Goal: Task Accomplishment & Management: Use online tool/utility

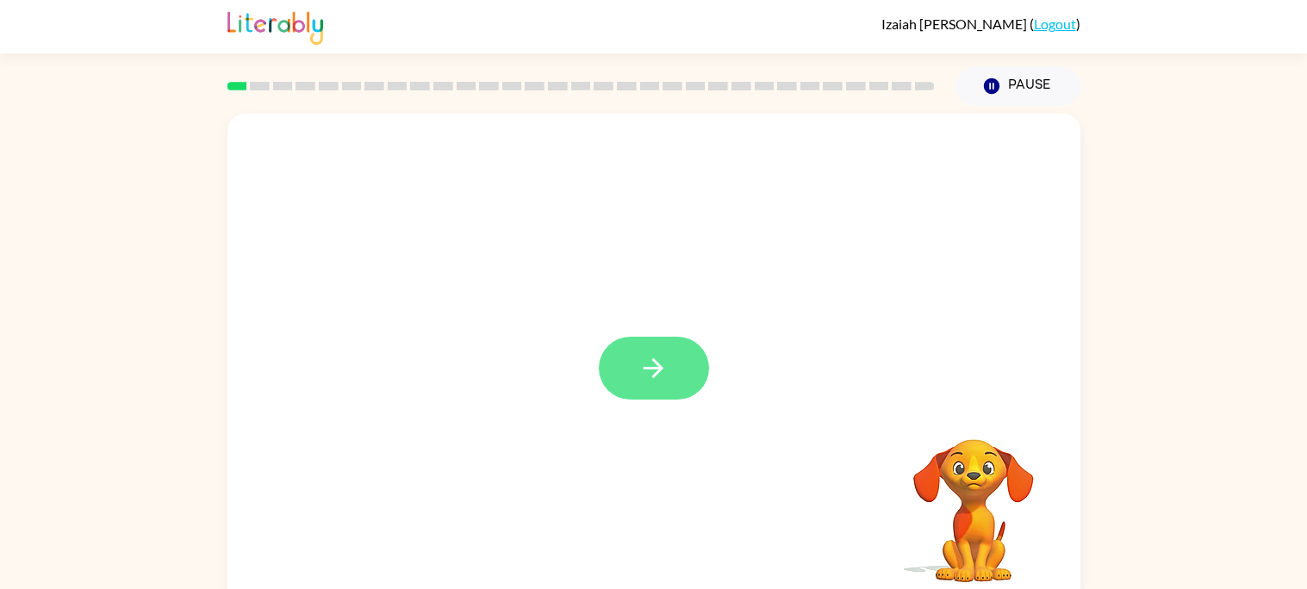
click at [630, 380] on button "button" at bounding box center [654, 368] width 110 height 63
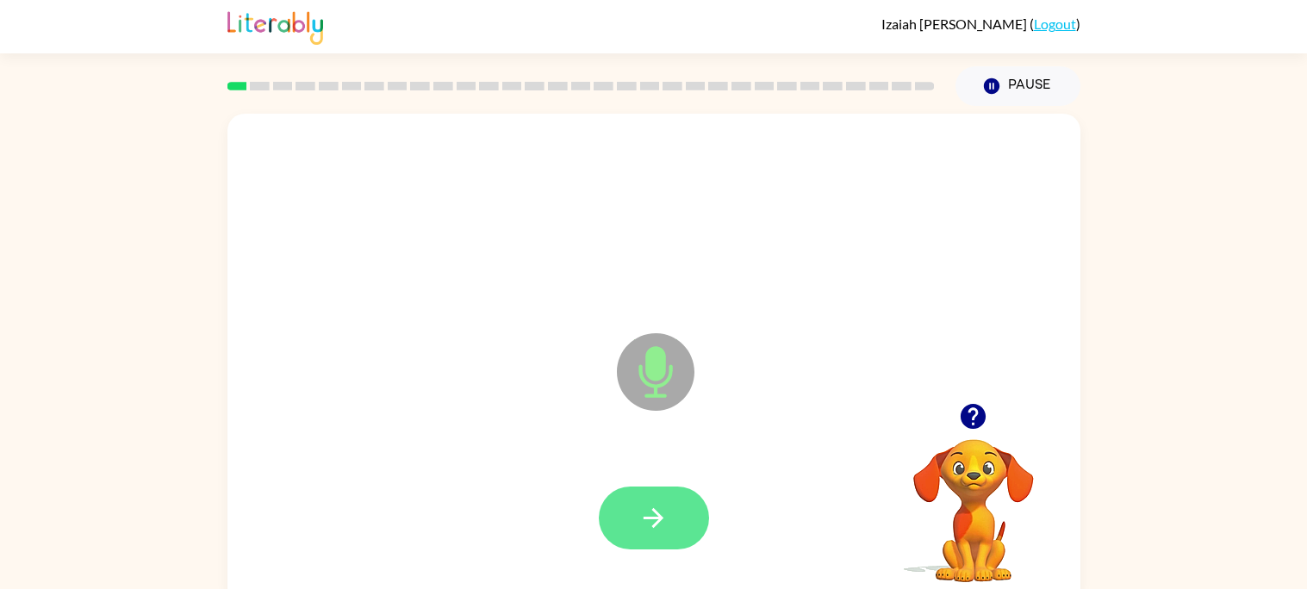
click at [682, 525] on button "button" at bounding box center [654, 518] width 110 height 63
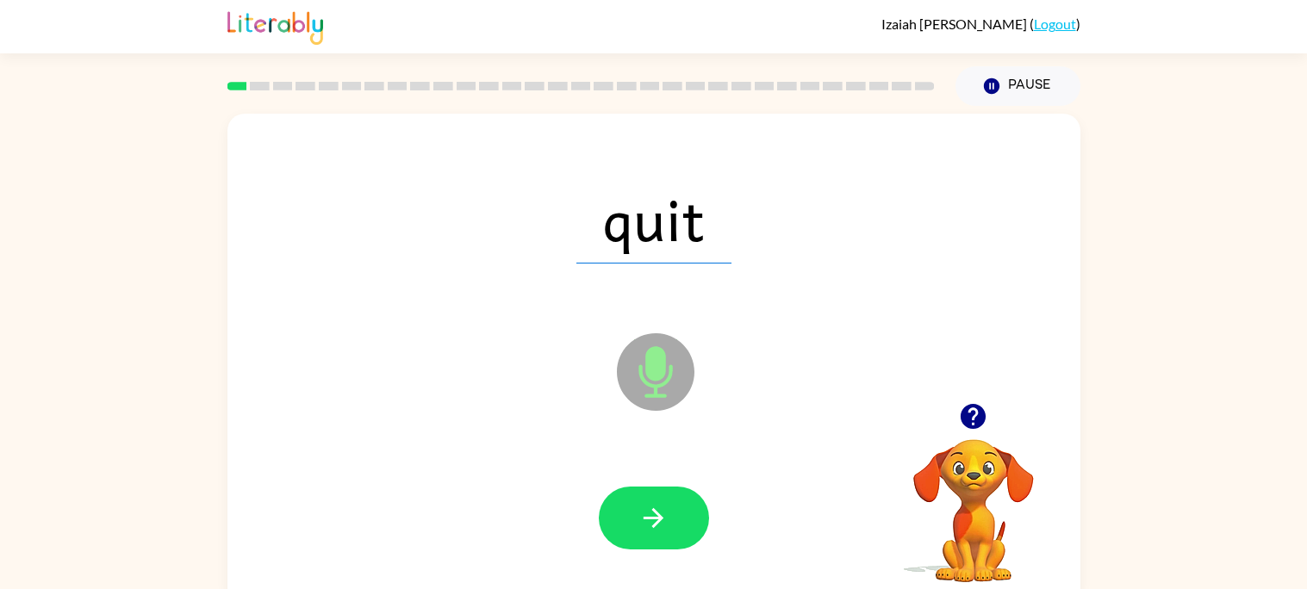
click at [682, 525] on button "button" at bounding box center [654, 518] width 110 height 63
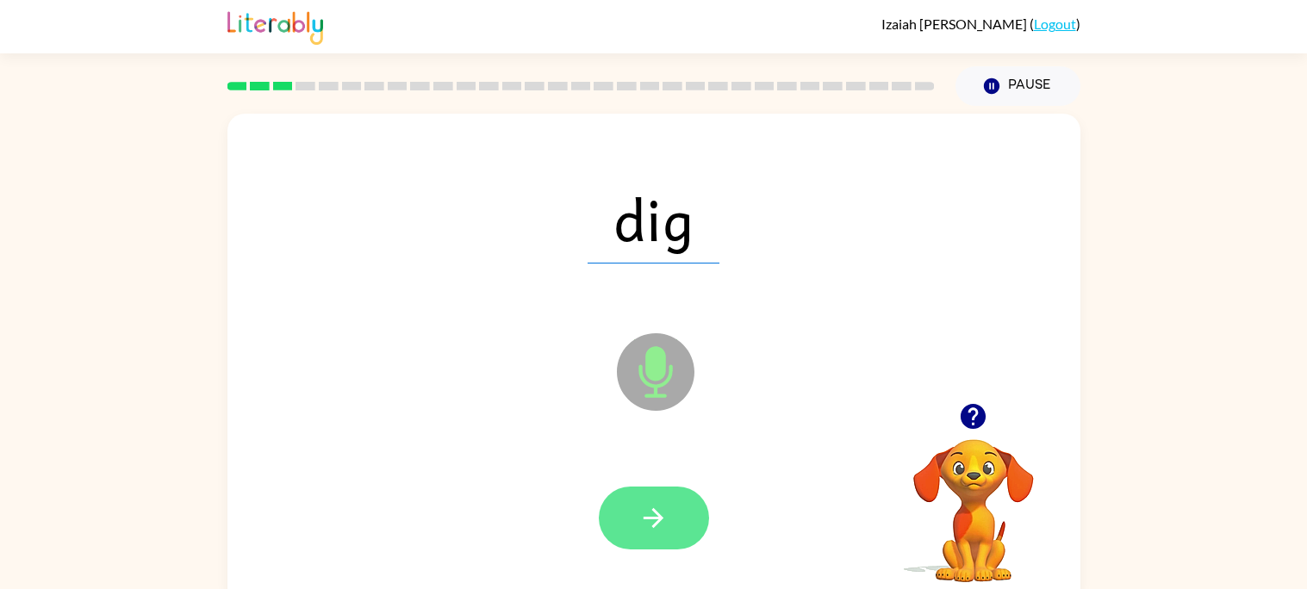
click at [682, 526] on button "button" at bounding box center [654, 518] width 110 height 63
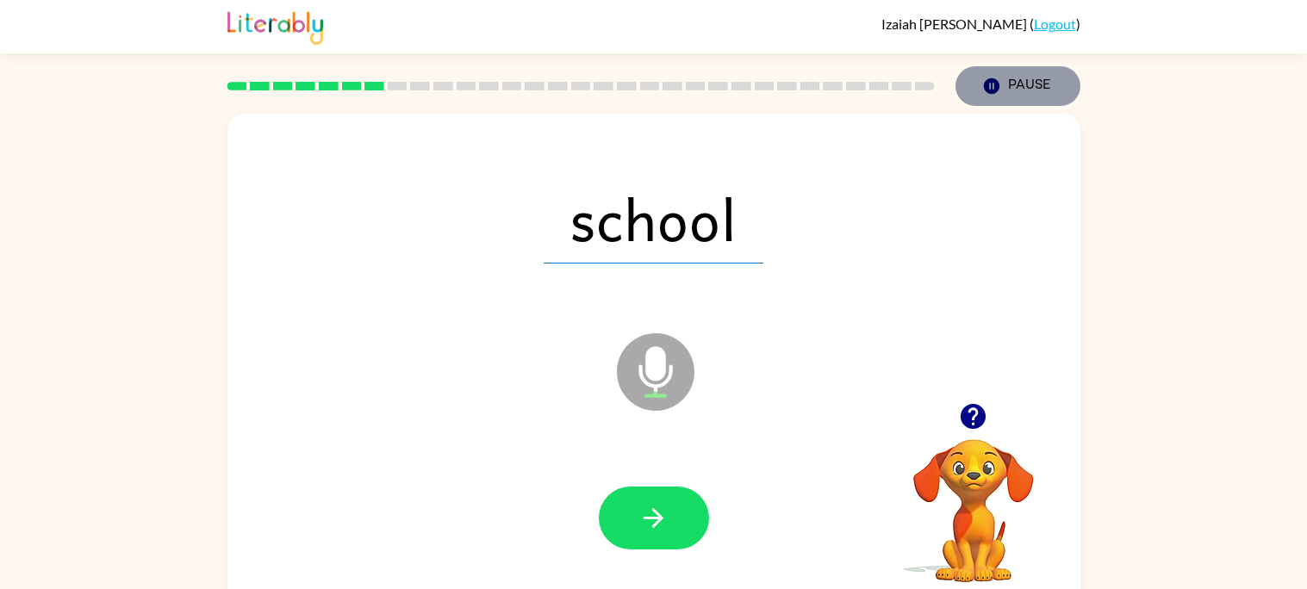
click at [1034, 84] on button "Pause Pause" at bounding box center [1017, 86] width 125 height 40
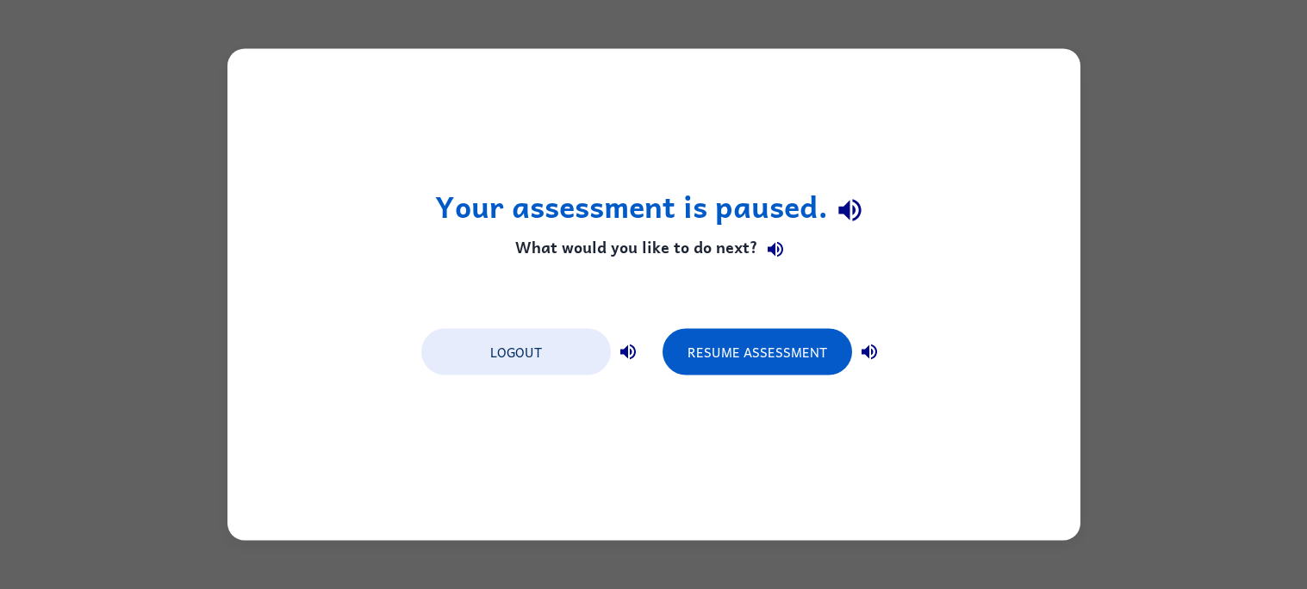
click at [280, 466] on div "Your assessment is paused. What would you like to do next? Logout Resume Assess…" at bounding box center [653, 295] width 853 height 492
click at [777, 380] on div "Logout Resume Assessment" at bounding box center [654, 350] width 482 height 65
click at [771, 377] on div "Logout Resume Assessment" at bounding box center [654, 350] width 482 height 65
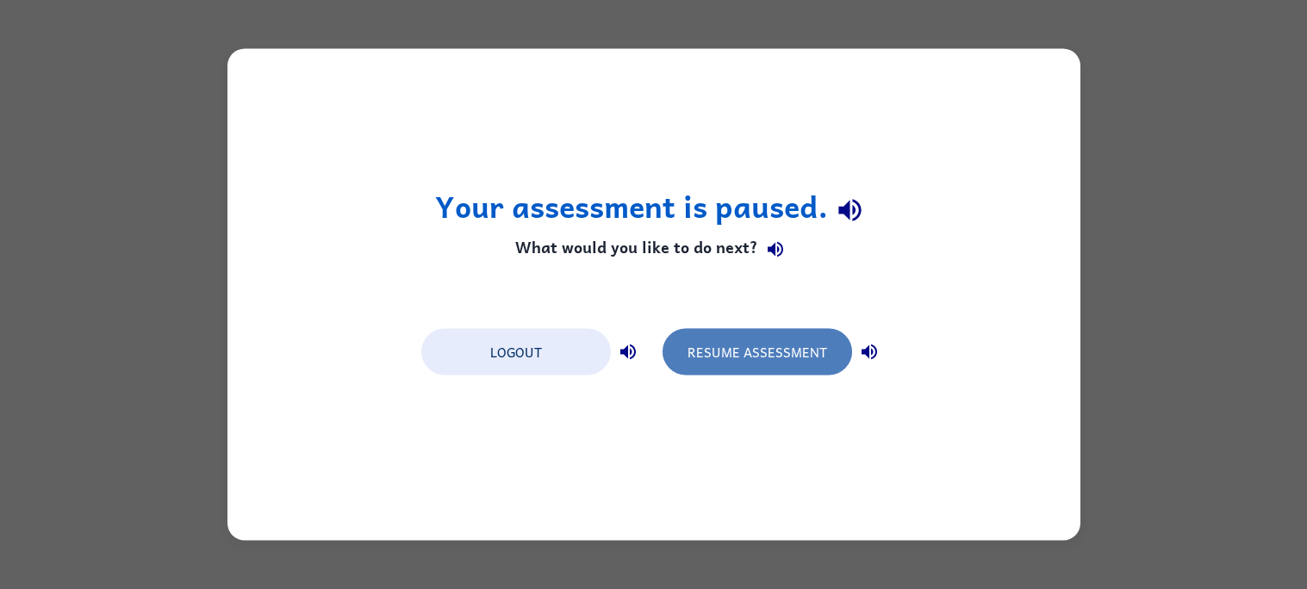
click at [771, 333] on button "Resume Assessment" at bounding box center [757, 352] width 190 height 47
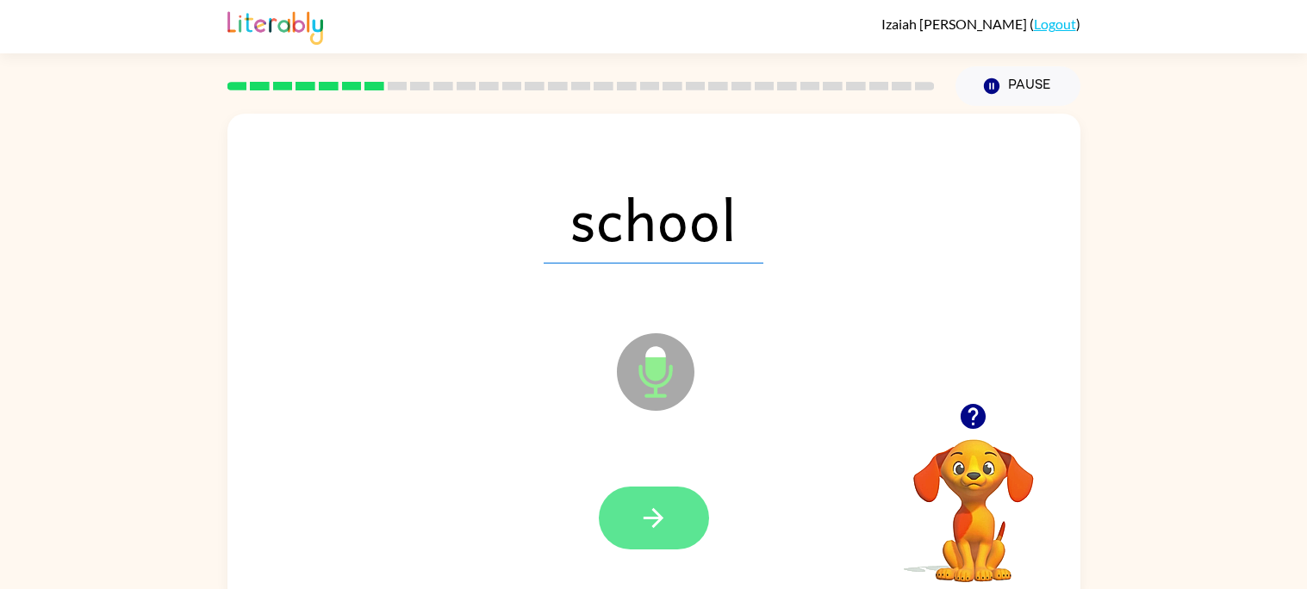
click at [653, 510] on icon "button" at bounding box center [653, 518] width 20 height 20
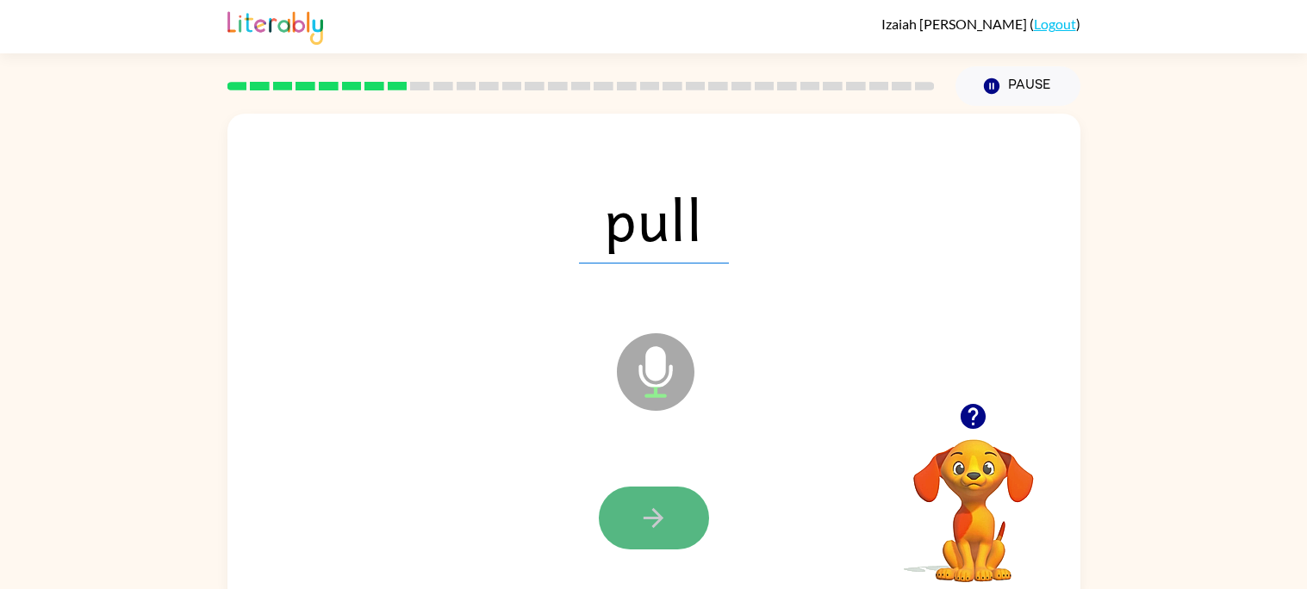
click at [635, 505] on button "button" at bounding box center [654, 518] width 110 height 63
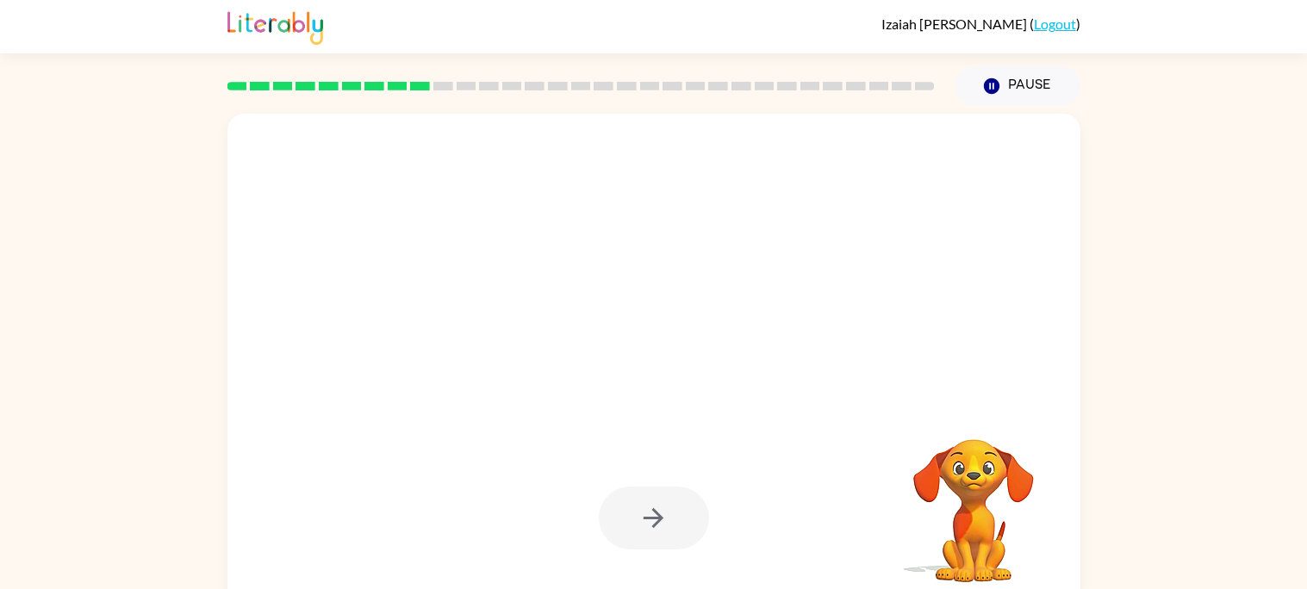
click at [936, 528] on video "Your browser must support playing .mp4 files to use Literably. Please try using…" at bounding box center [973, 499] width 172 height 172
click at [994, 86] on icon "button" at bounding box center [991, 86] width 16 height 16
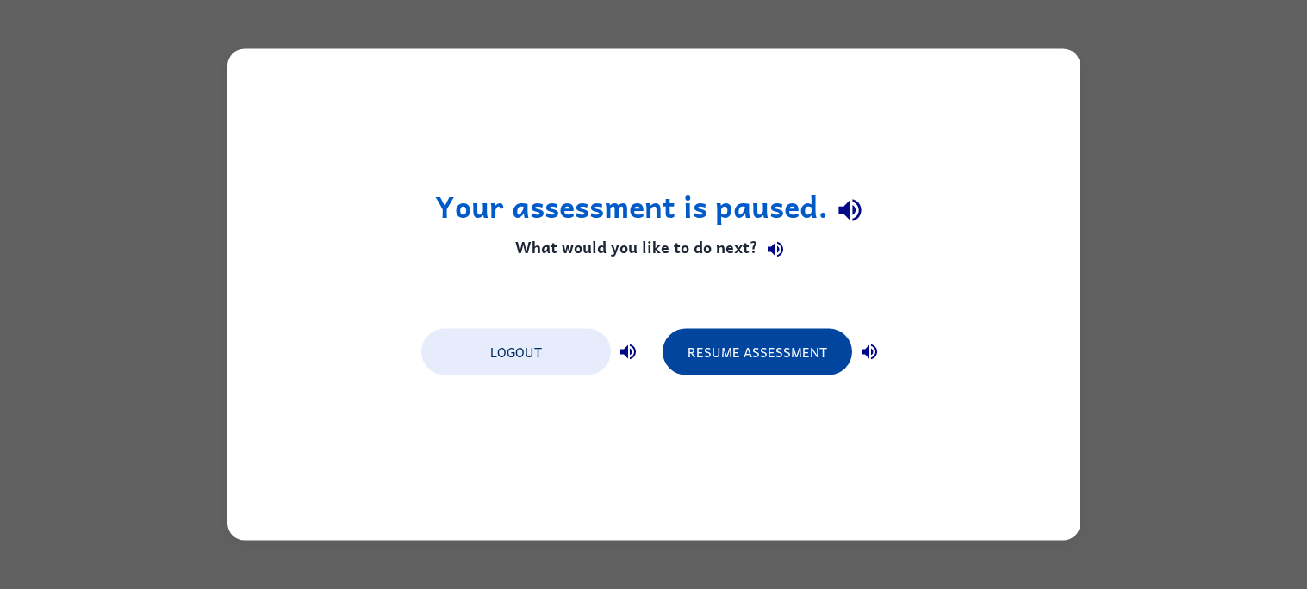
click at [746, 370] on button "Resume Assessment" at bounding box center [757, 352] width 190 height 47
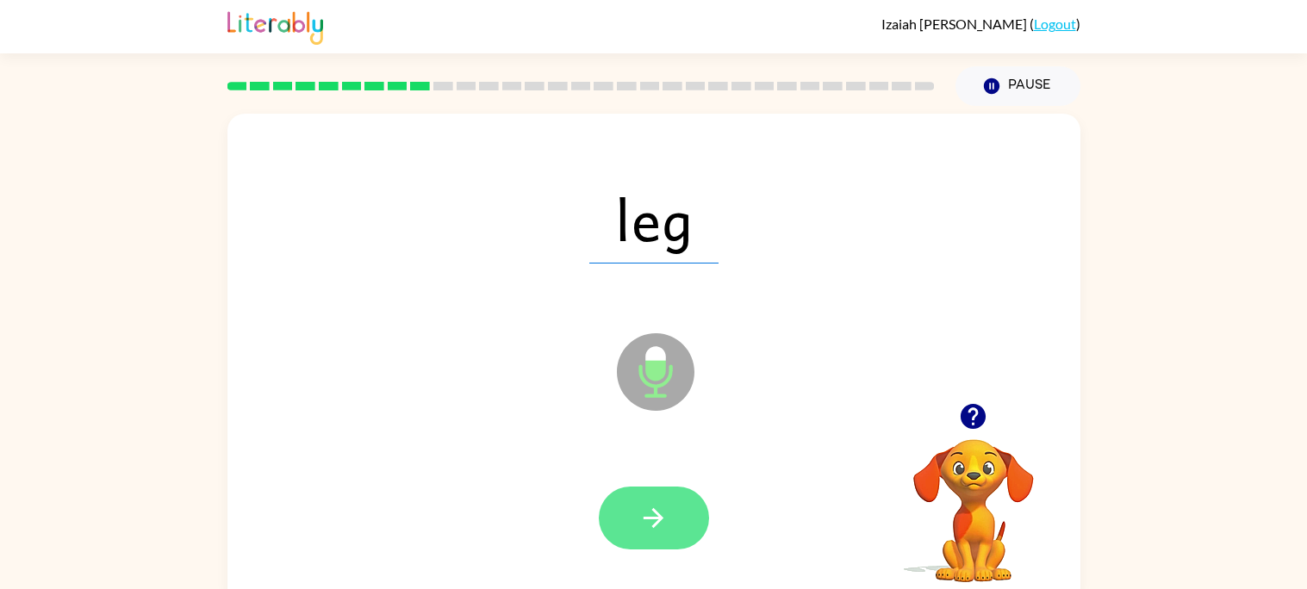
click at [673, 519] on button "button" at bounding box center [654, 518] width 110 height 63
click at [654, 529] on icon "button" at bounding box center [653, 518] width 30 height 30
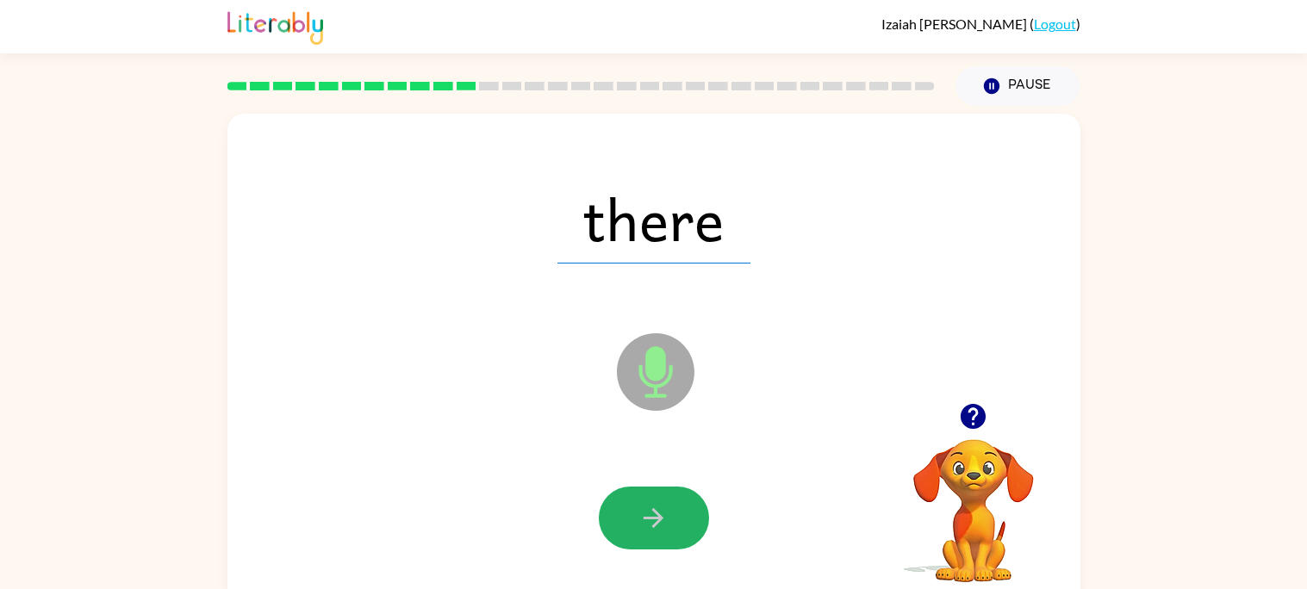
click at [654, 529] on icon "button" at bounding box center [653, 518] width 30 height 30
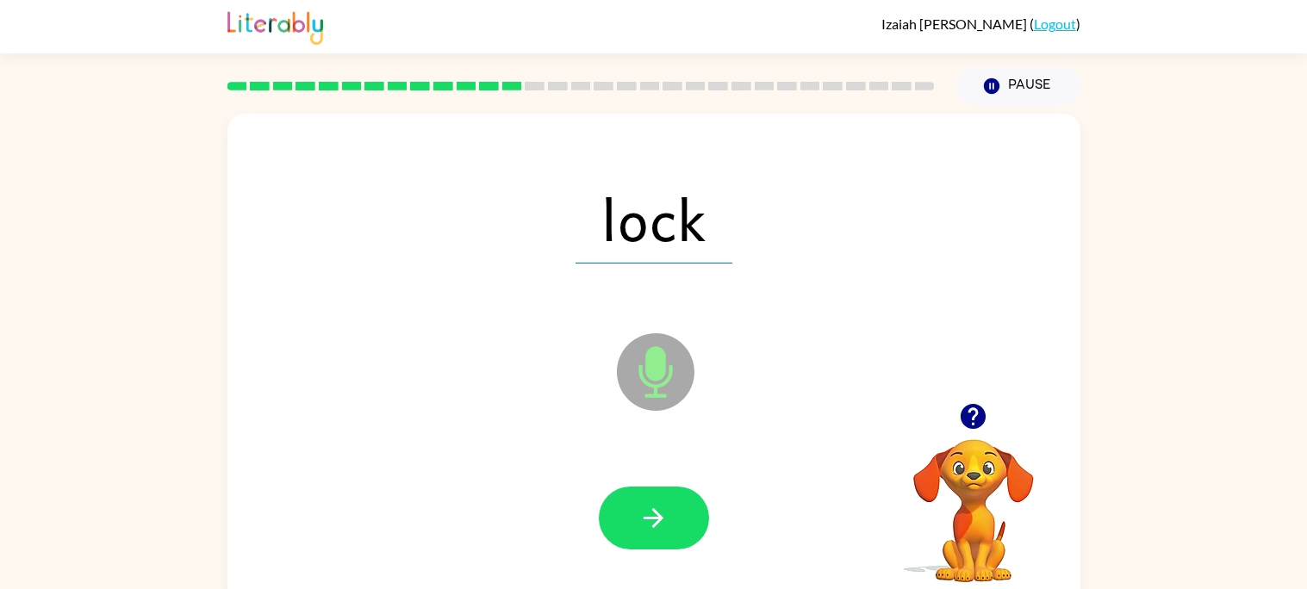
click at [654, 529] on icon "button" at bounding box center [653, 518] width 30 height 30
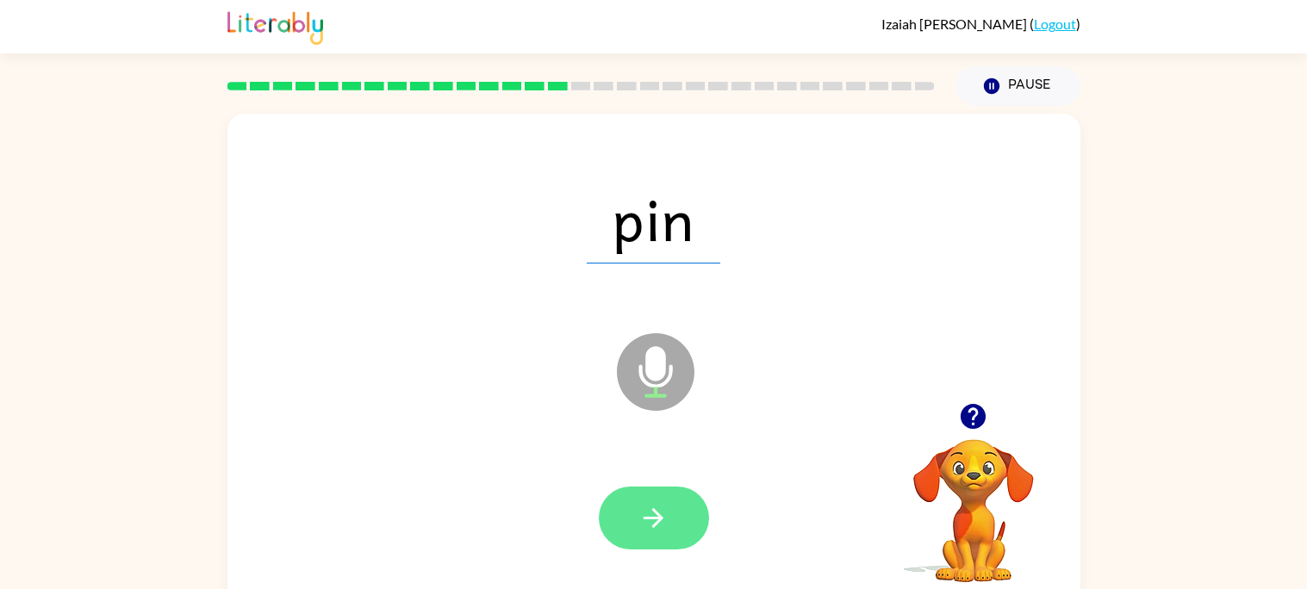
click at [654, 537] on button "button" at bounding box center [654, 518] width 110 height 63
click at [651, 525] on icon "button" at bounding box center [653, 518] width 30 height 30
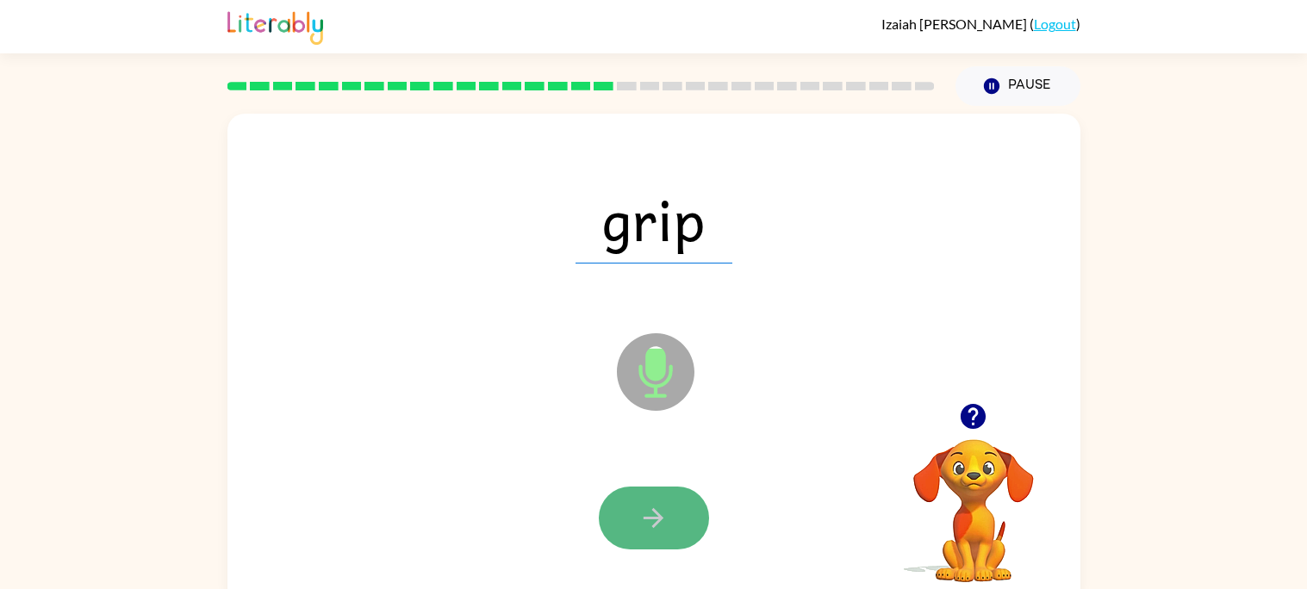
click at [682, 526] on button "button" at bounding box center [654, 518] width 110 height 63
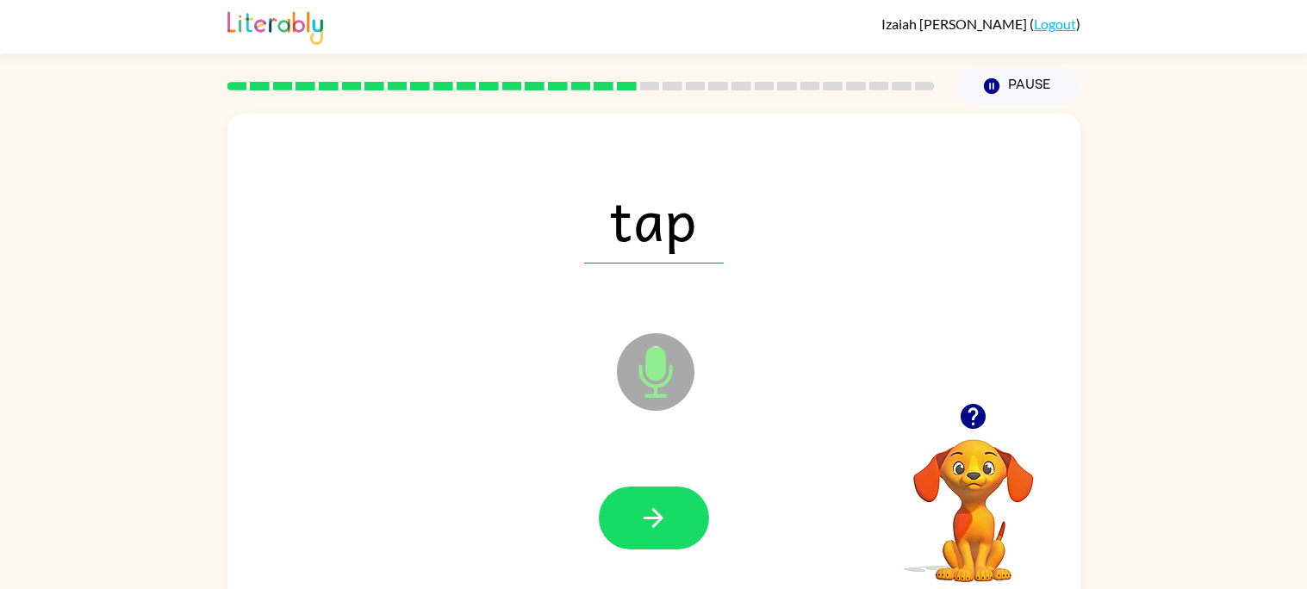
click at [682, 526] on button "button" at bounding box center [654, 518] width 110 height 63
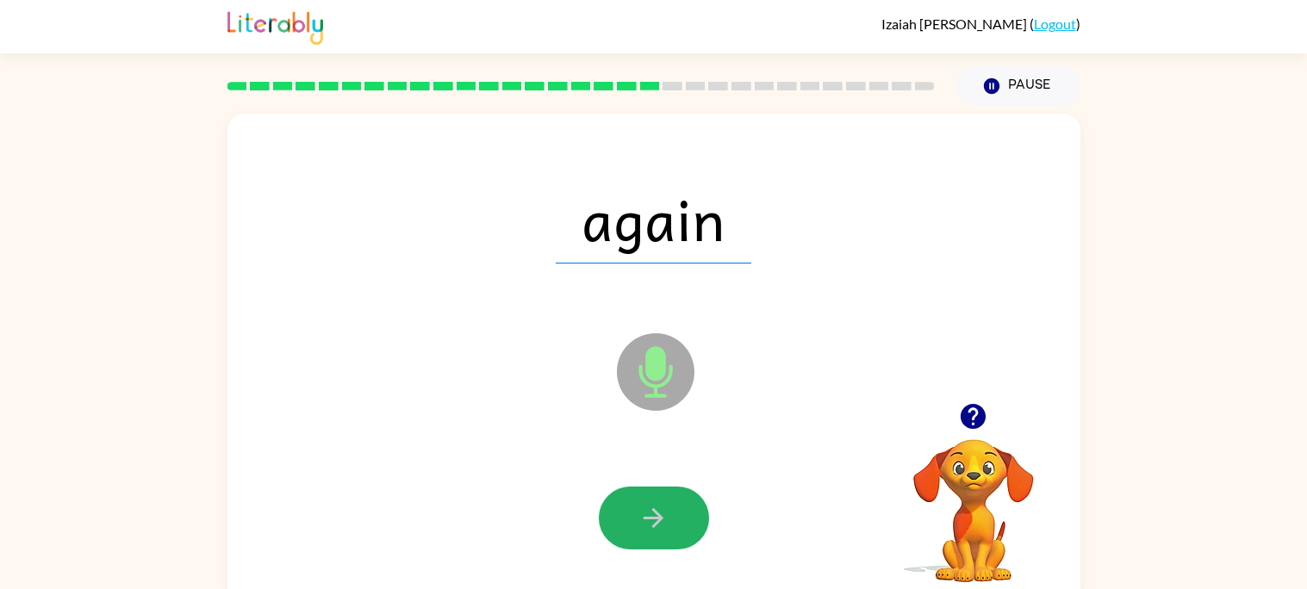
click at [682, 526] on button "button" at bounding box center [654, 518] width 110 height 63
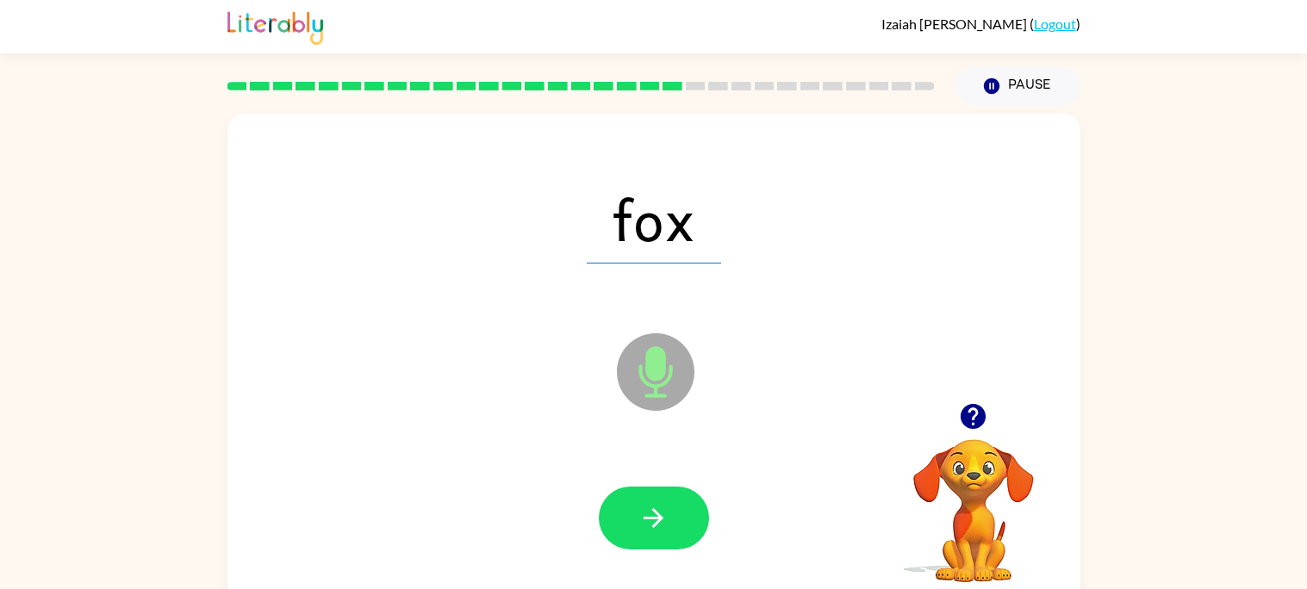
click at [682, 526] on button "button" at bounding box center [654, 518] width 110 height 63
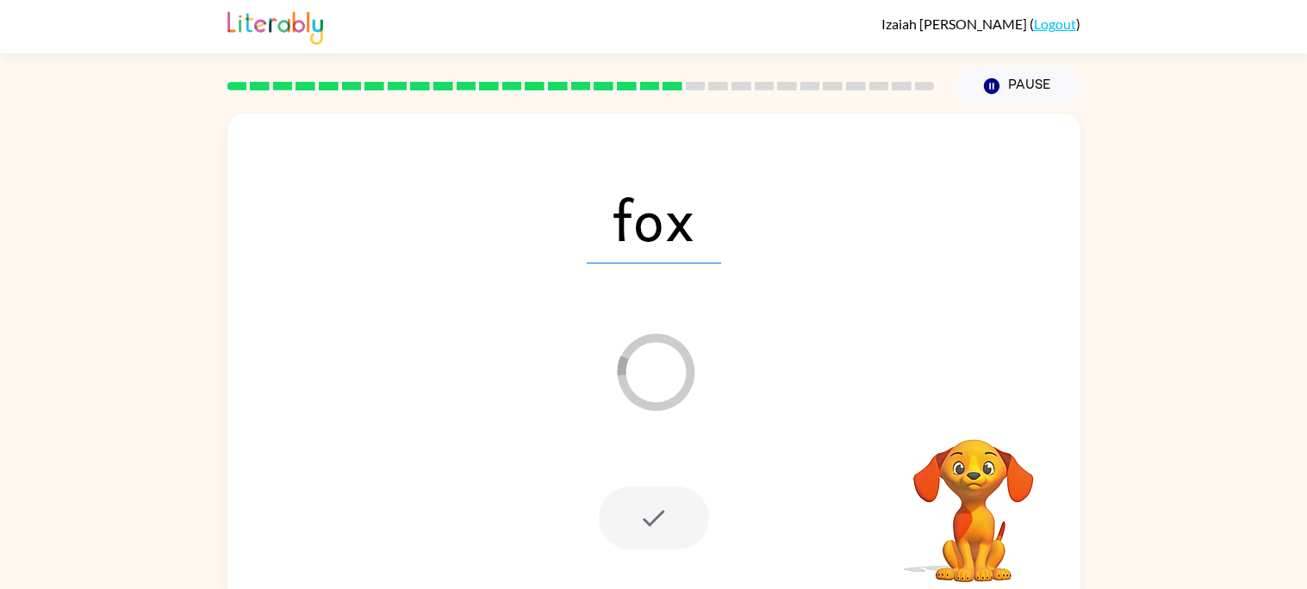
click at [682, 526] on div at bounding box center [654, 518] width 110 height 63
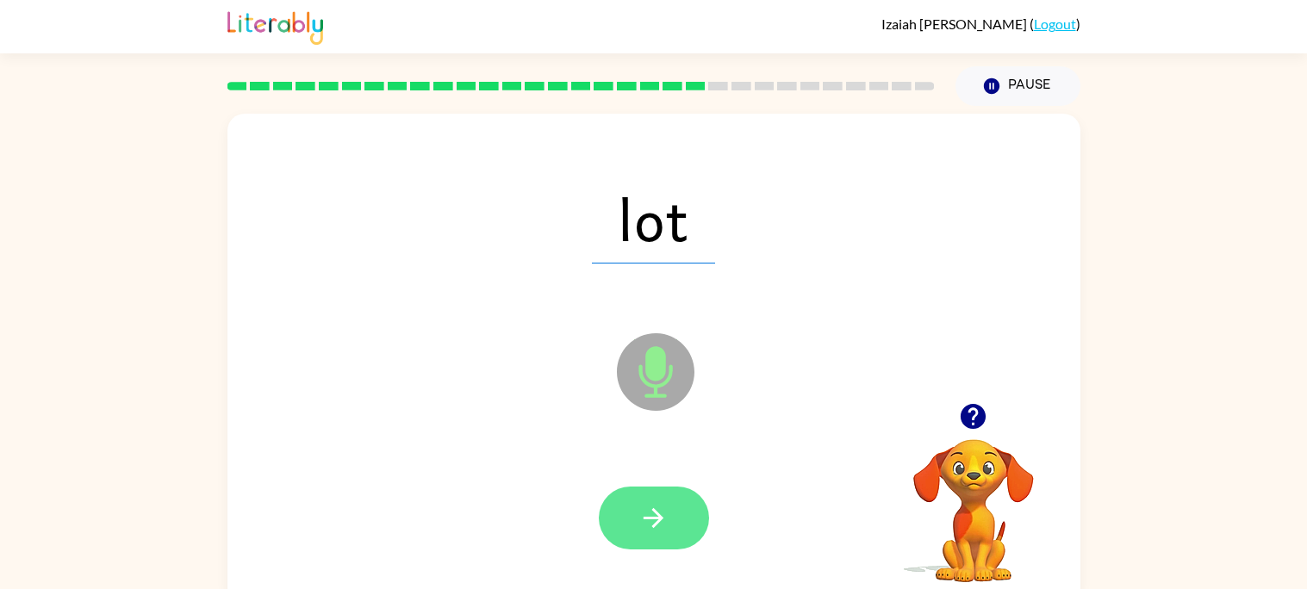
click at [682, 528] on button "button" at bounding box center [654, 518] width 110 height 63
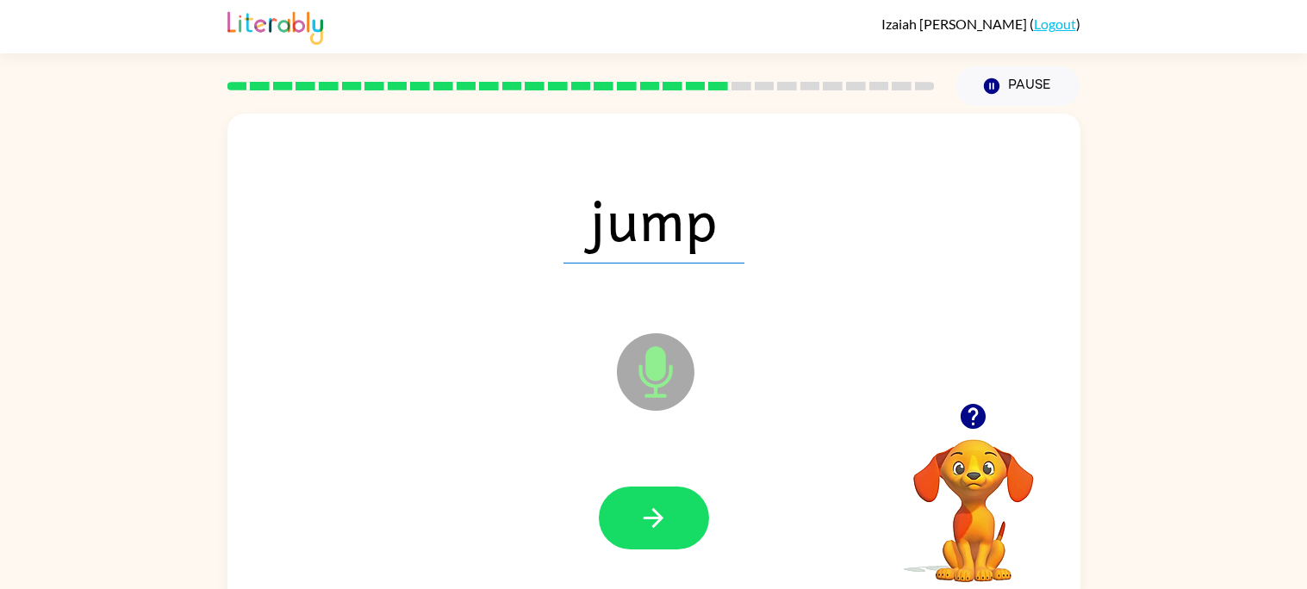
click at [682, 528] on button "button" at bounding box center [654, 518] width 110 height 63
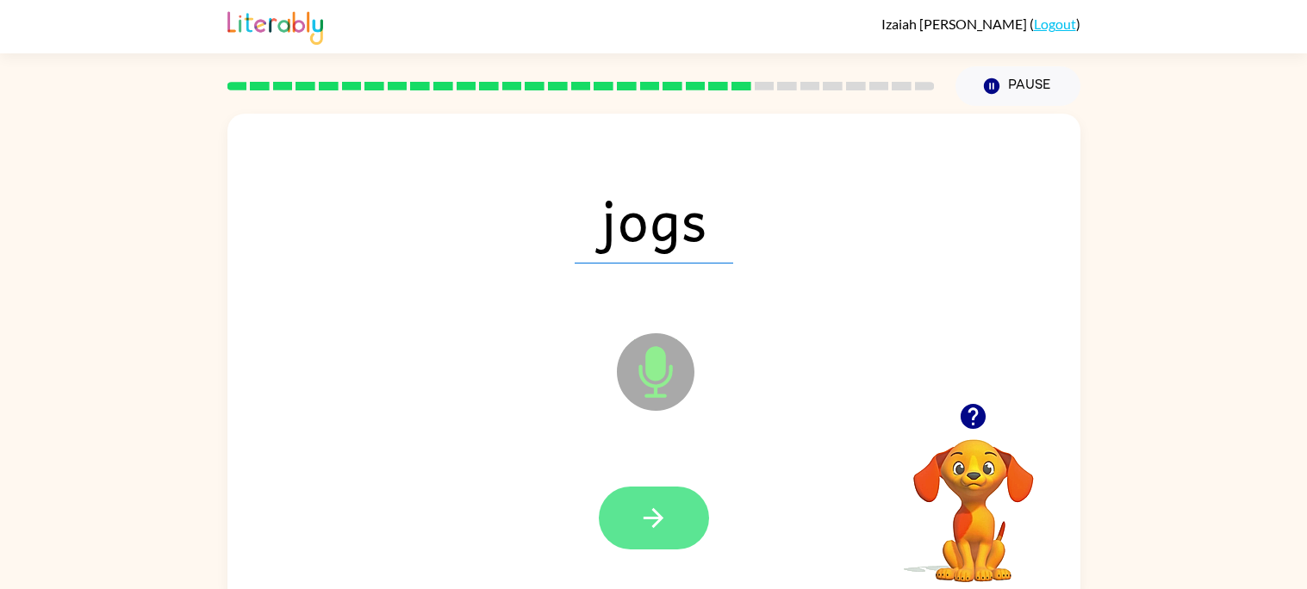
click at [682, 529] on button "button" at bounding box center [654, 518] width 110 height 63
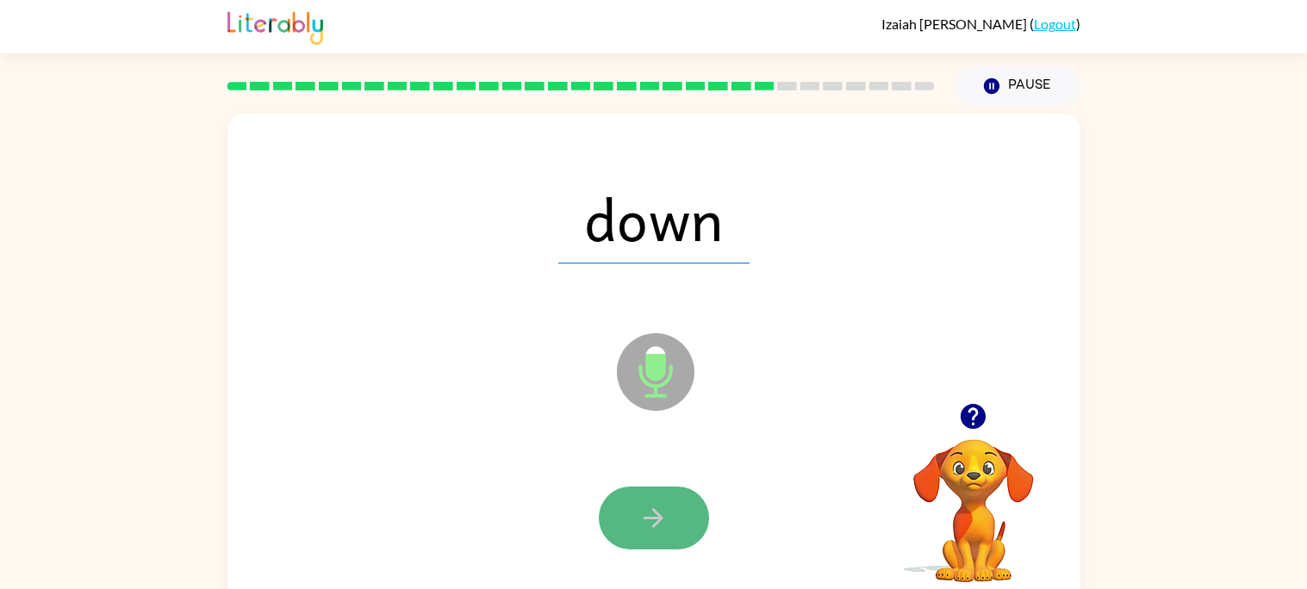
click at [682, 534] on button "button" at bounding box center [654, 518] width 110 height 63
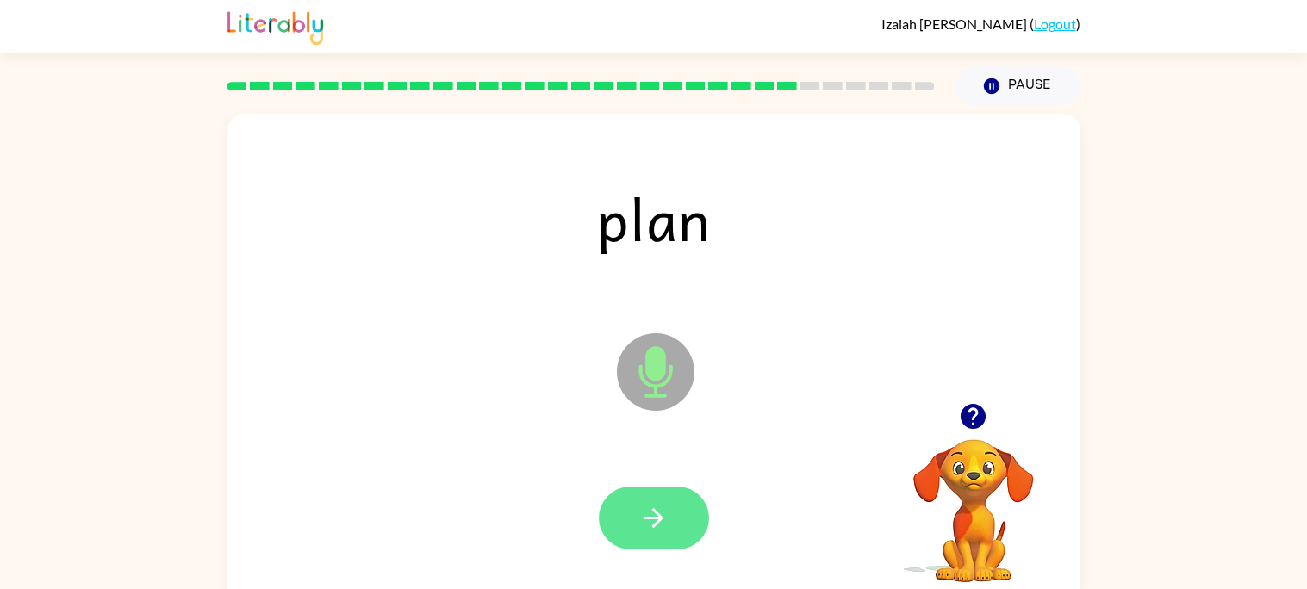
click at [682, 535] on button "button" at bounding box center [654, 518] width 110 height 63
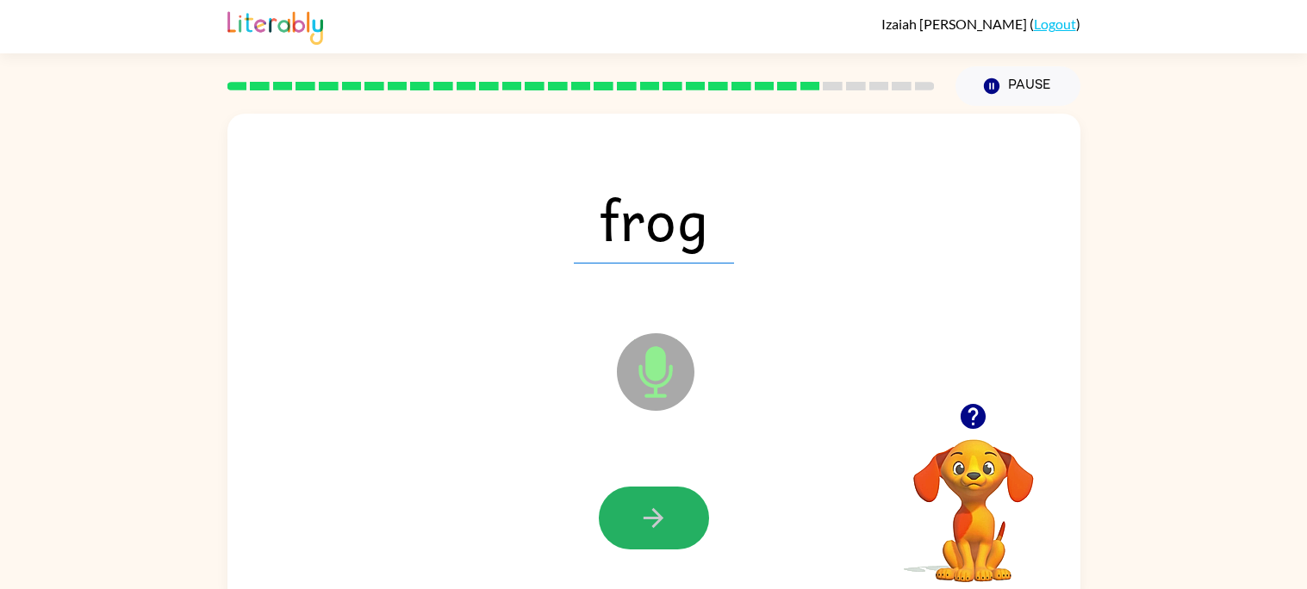
click at [682, 535] on button "button" at bounding box center [654, 518] width 110 height 63
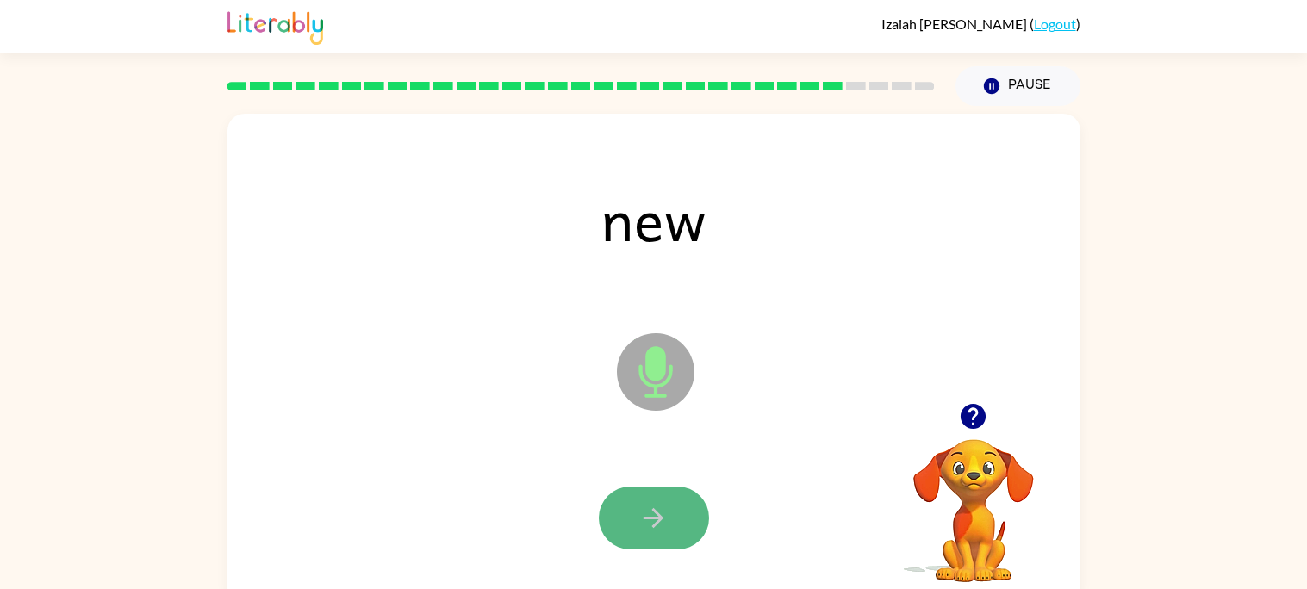
click at [683, 539] on button "button" at bounding box center [654, 518] width 110 height 63
click at [686, 543] on button "button" at bounding box center [654, 518] width 110 height 63
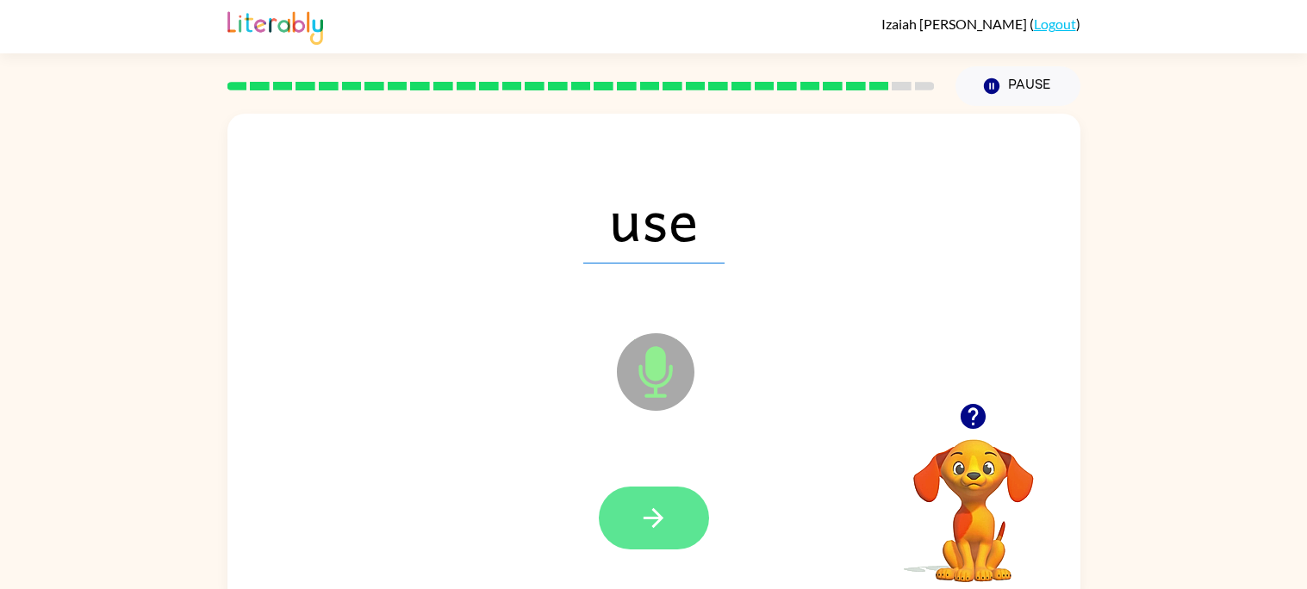
click at [686, 544] on button "button" at bounding box center [654, 518] width 110 height 63
click at [662, 494] on button "button" at bounding box center [654, 518] width 110 height 63
